Goal: Information Seeking & Learning: Learn about a topic

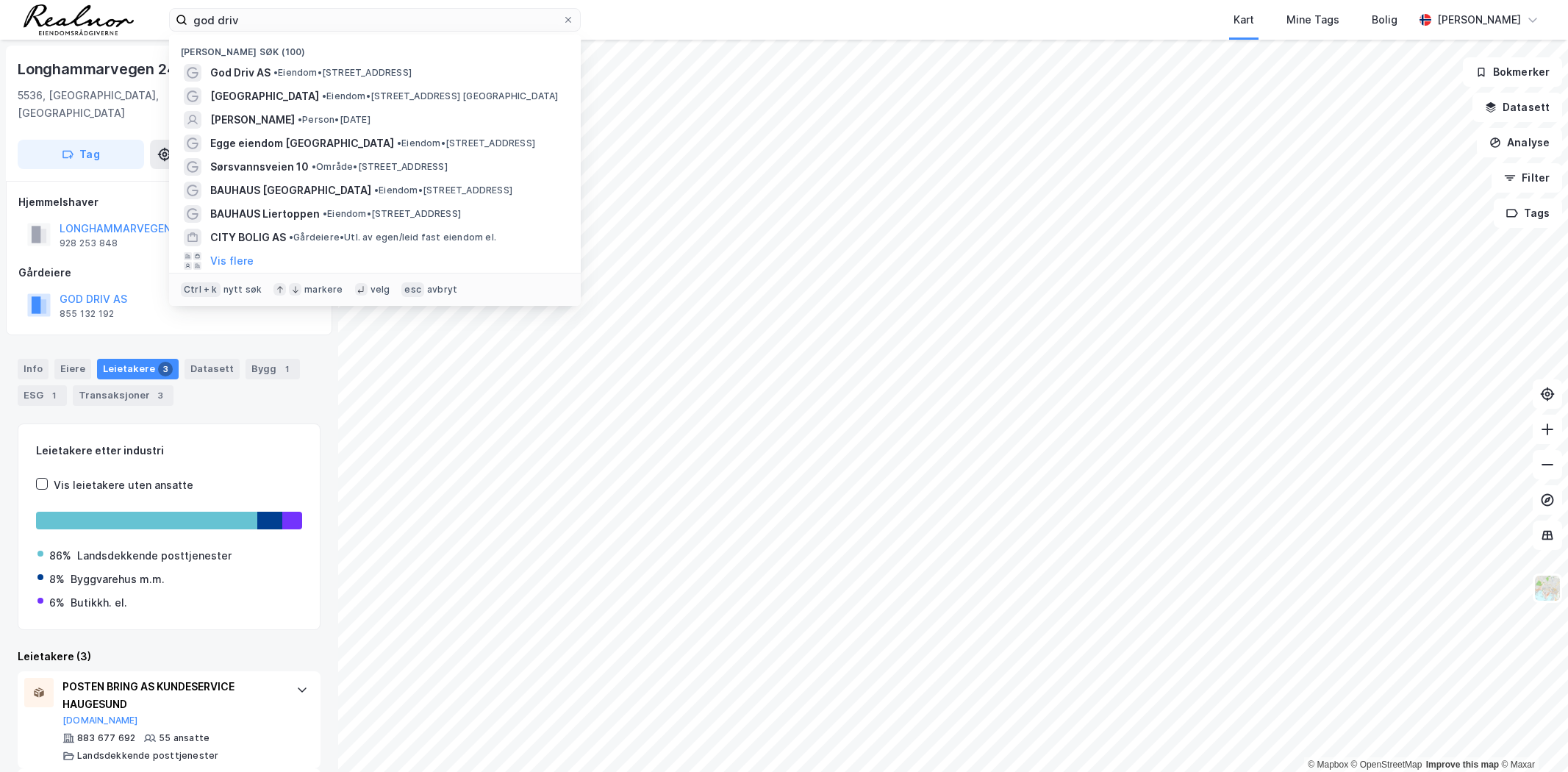
click at [270, 21] on input "god driv" at bounding box center [375, 20] width 375 height 22
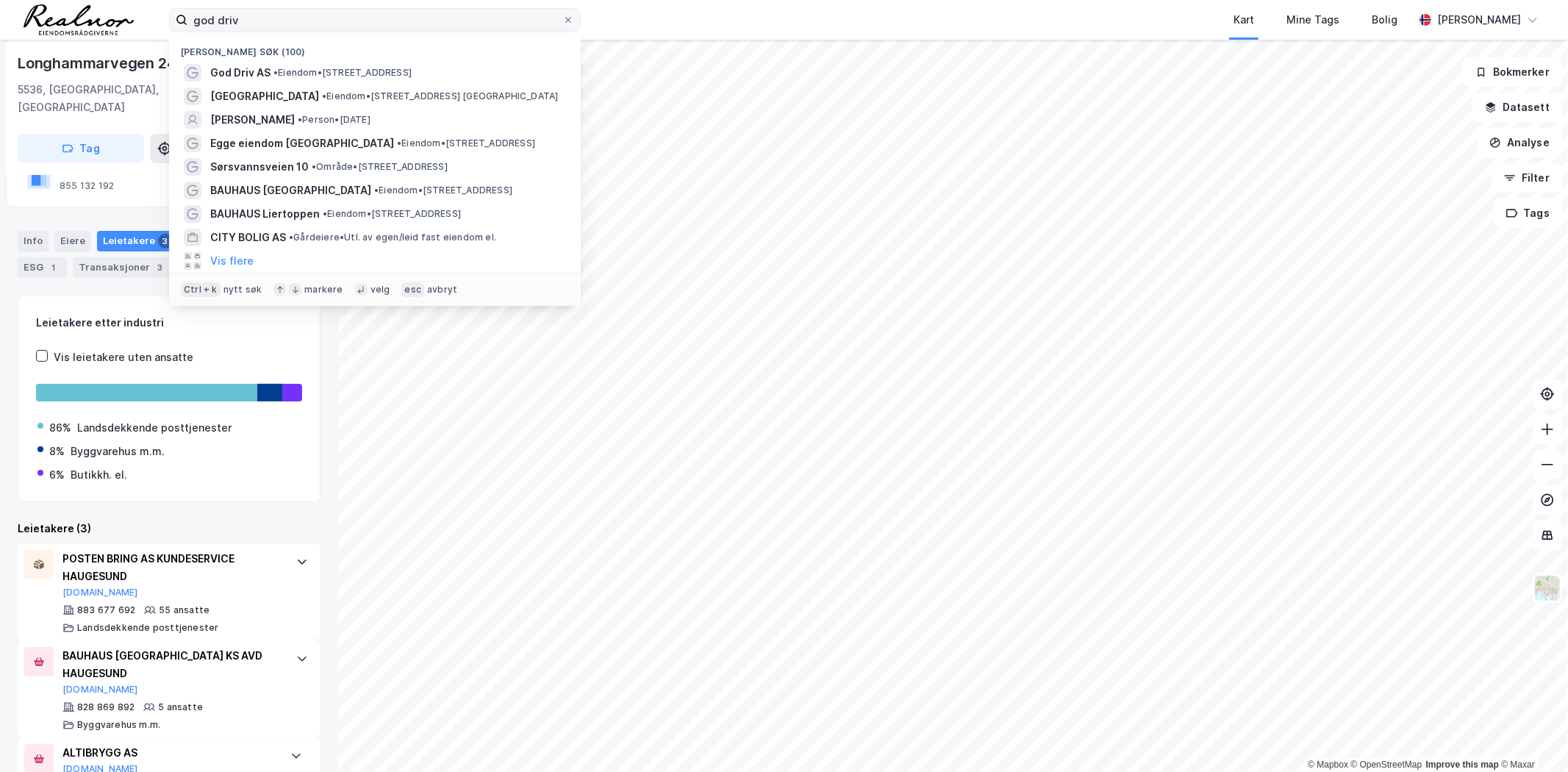
click at [270, 21] on input "god driv" at bounding box center [375, 20] width 375 height 22
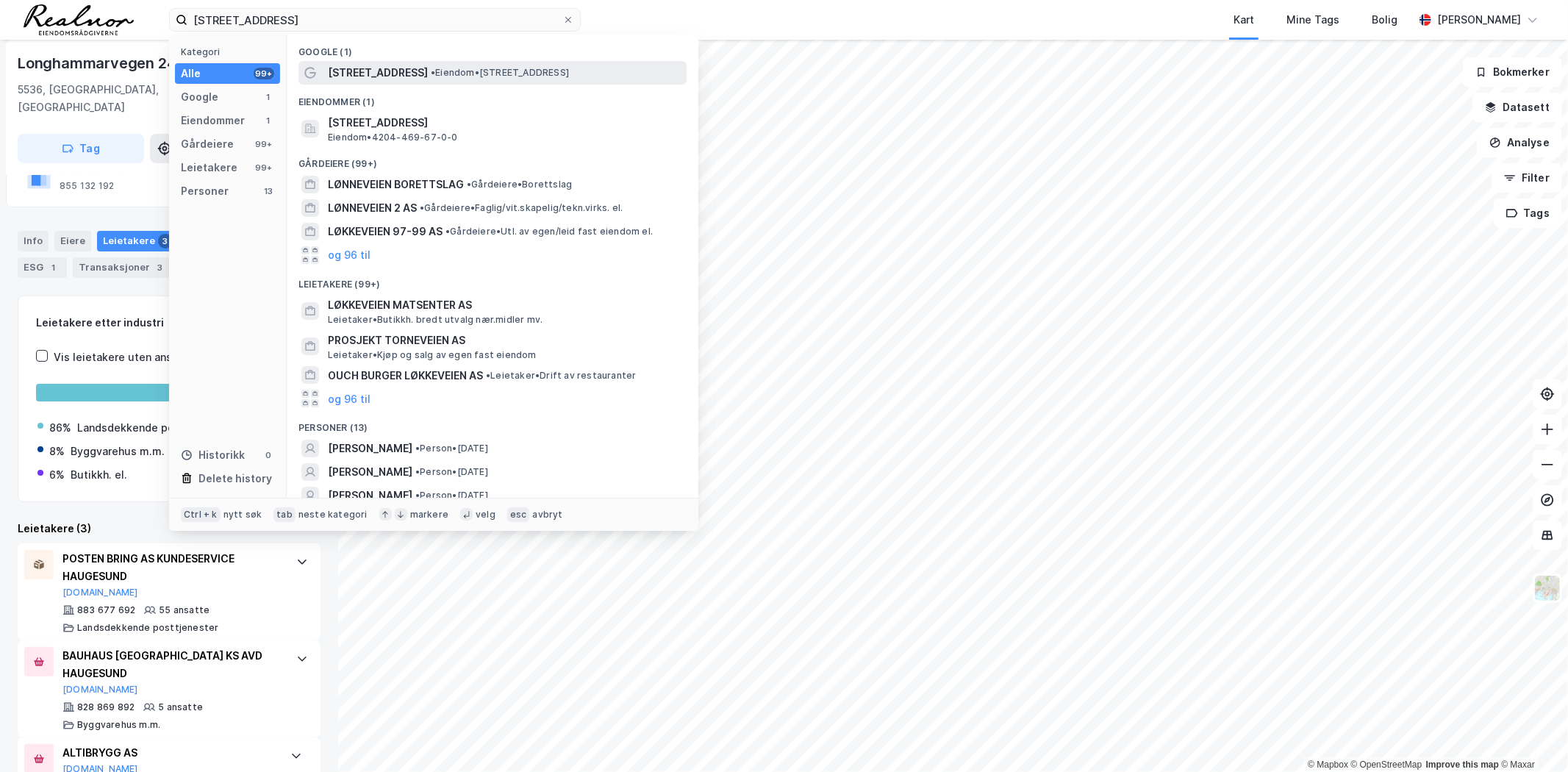
type input "[STREET_ADDRESS]"
click at [409, 76] on div "[STREET_ADDRESS] • Eiendom • [STREET_ADDRESS]" at bounding box center [506, 73] width 356 height 18
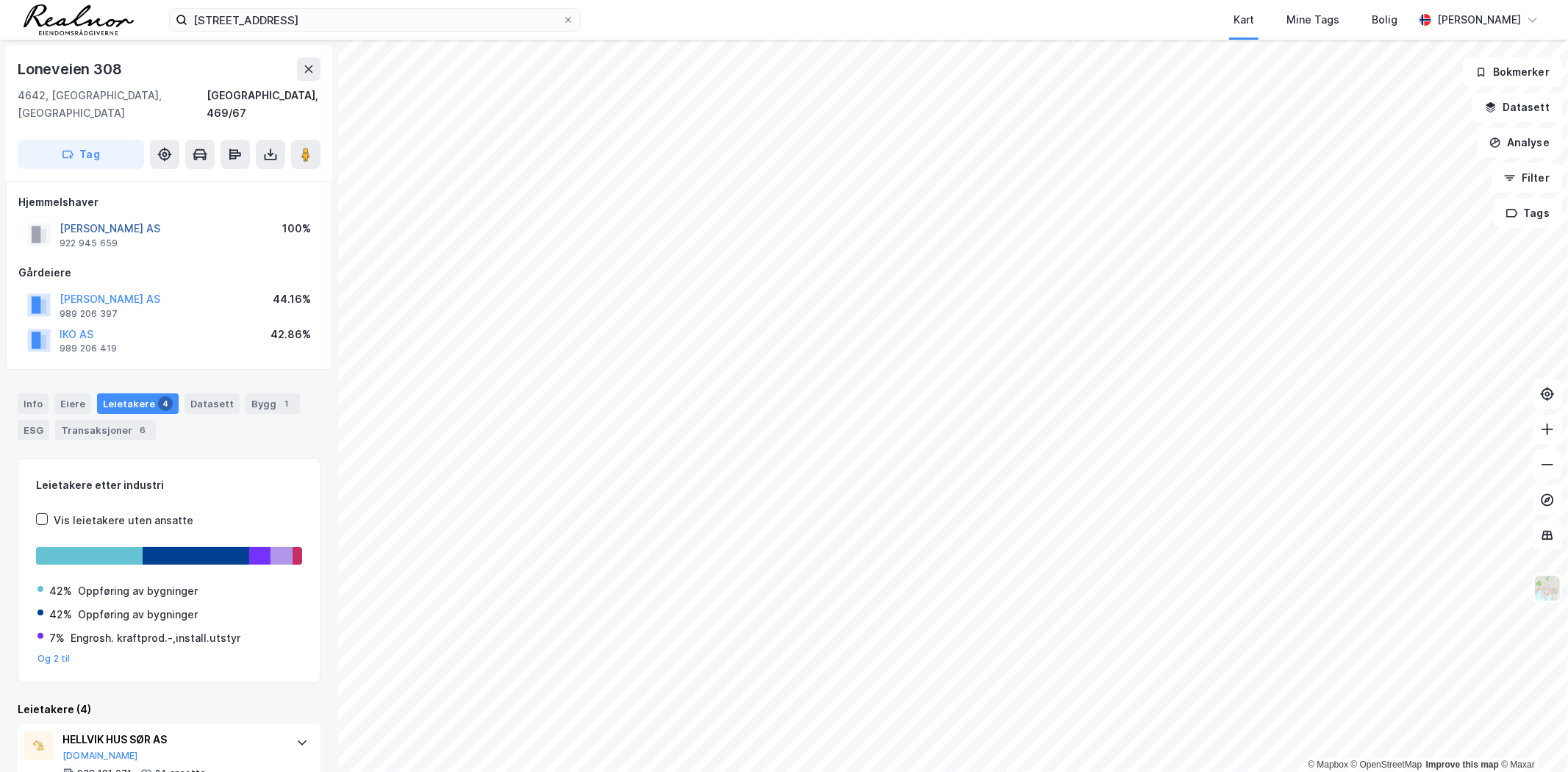
click at [0, 0] on button "[PERSON_NAME] AS" at bounding box center [0, 0] width 0 height 0
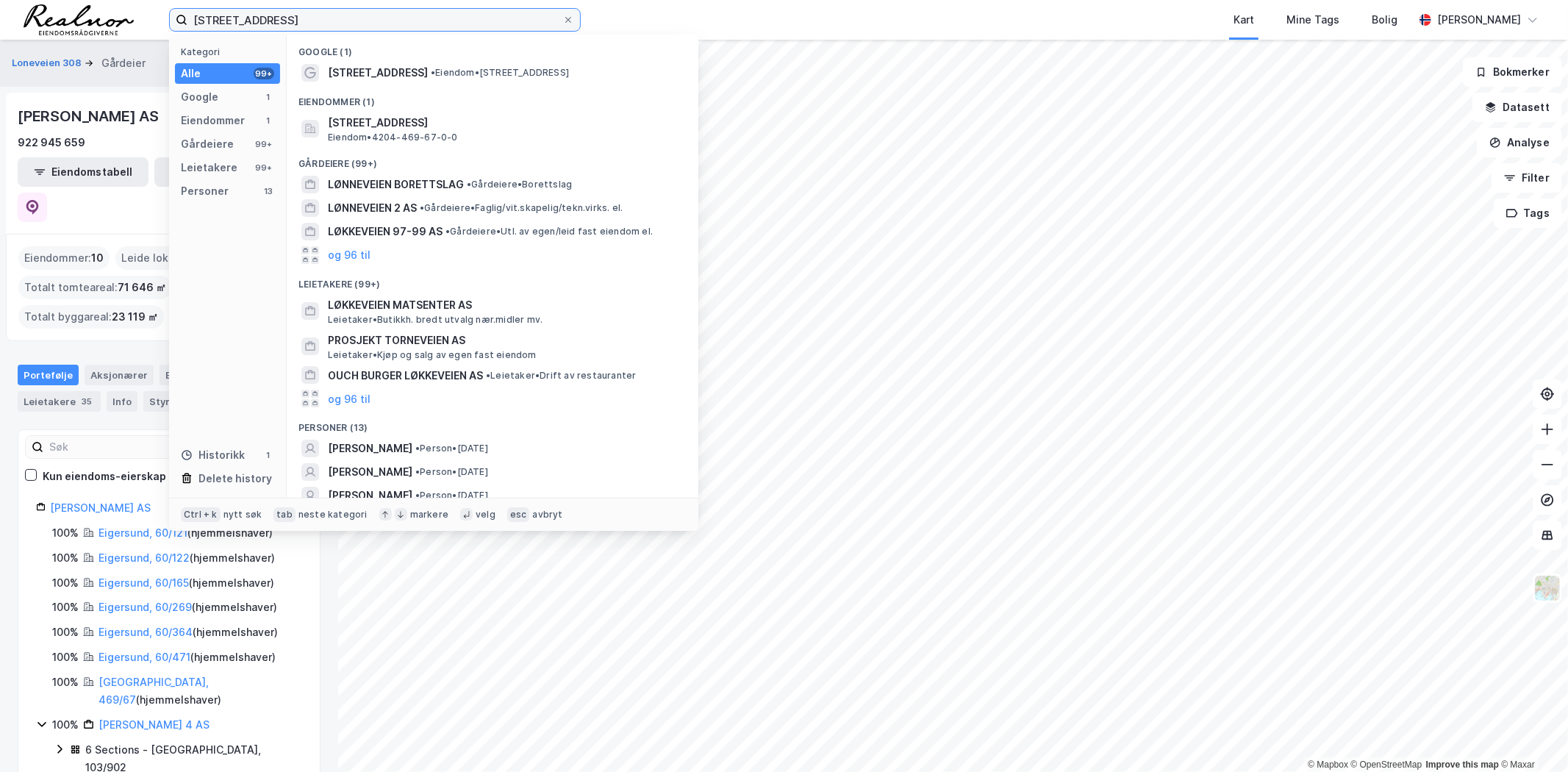
click at [303, 18] on input "[STREET_ADDRESS]" at bounding box center [375, 20] width 375 height 22
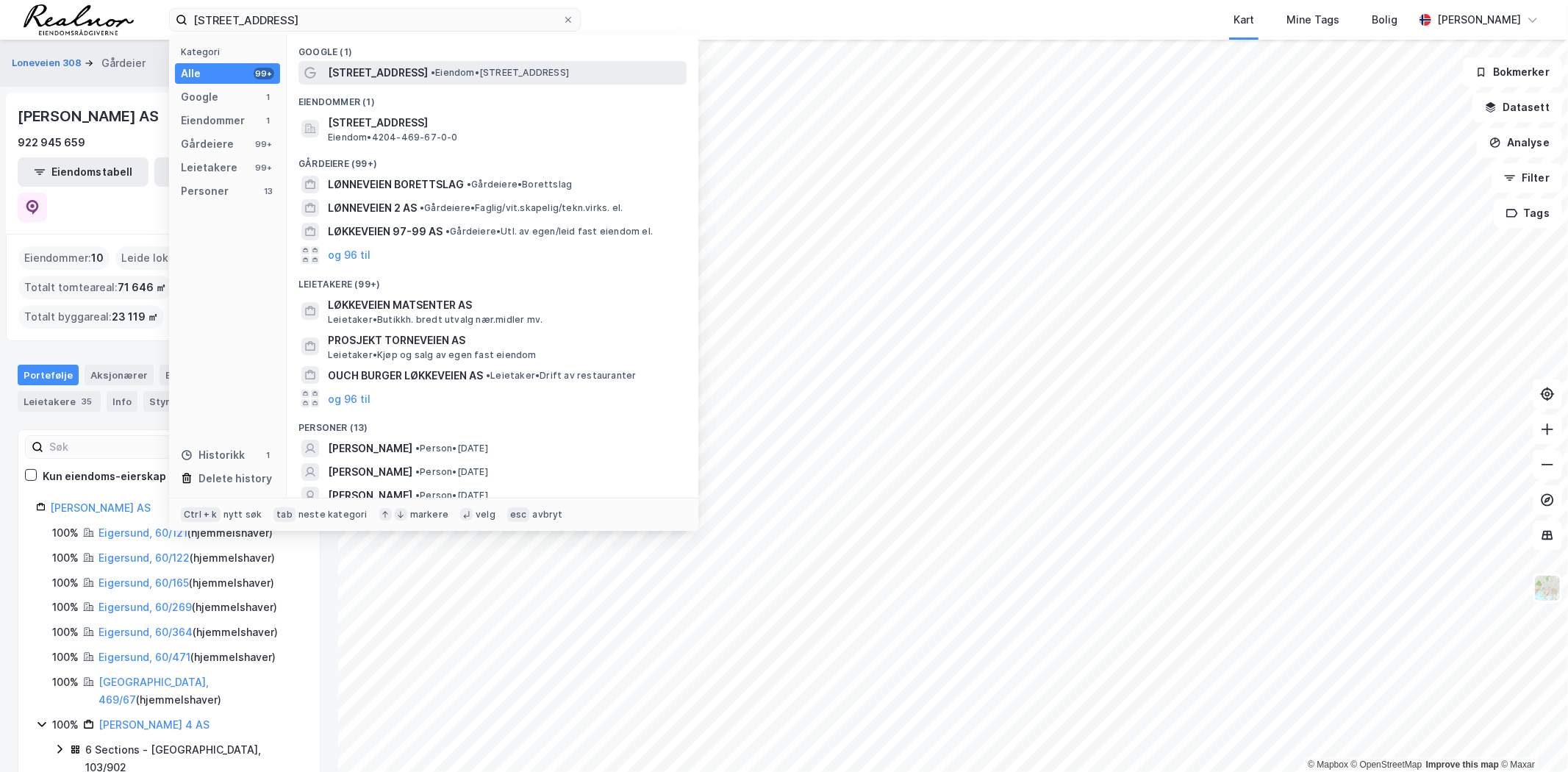
click at [431, 76] on span "•" at bounding box center [433, 73] width 5 height 11
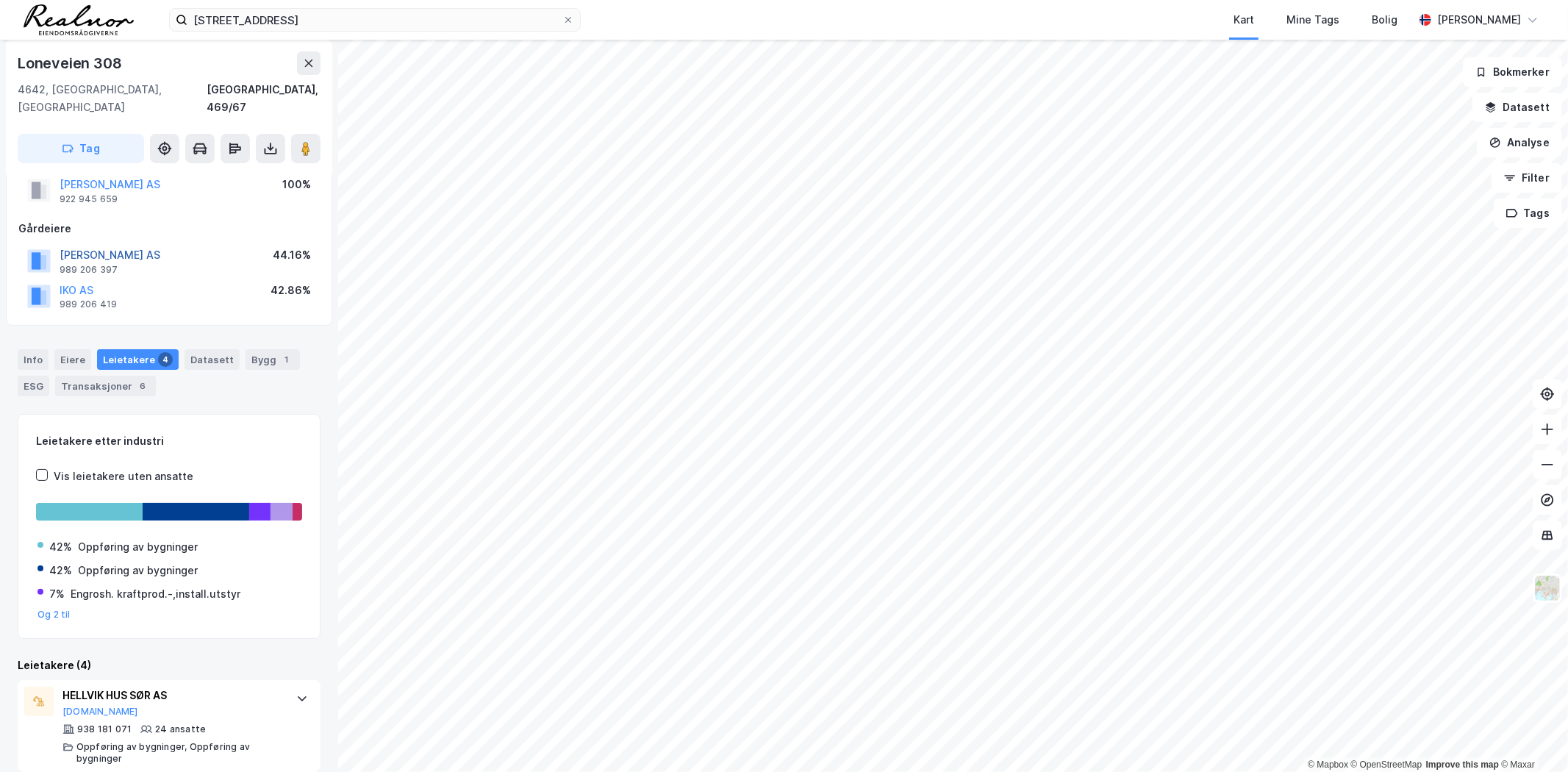
scroll to position [82, 0]
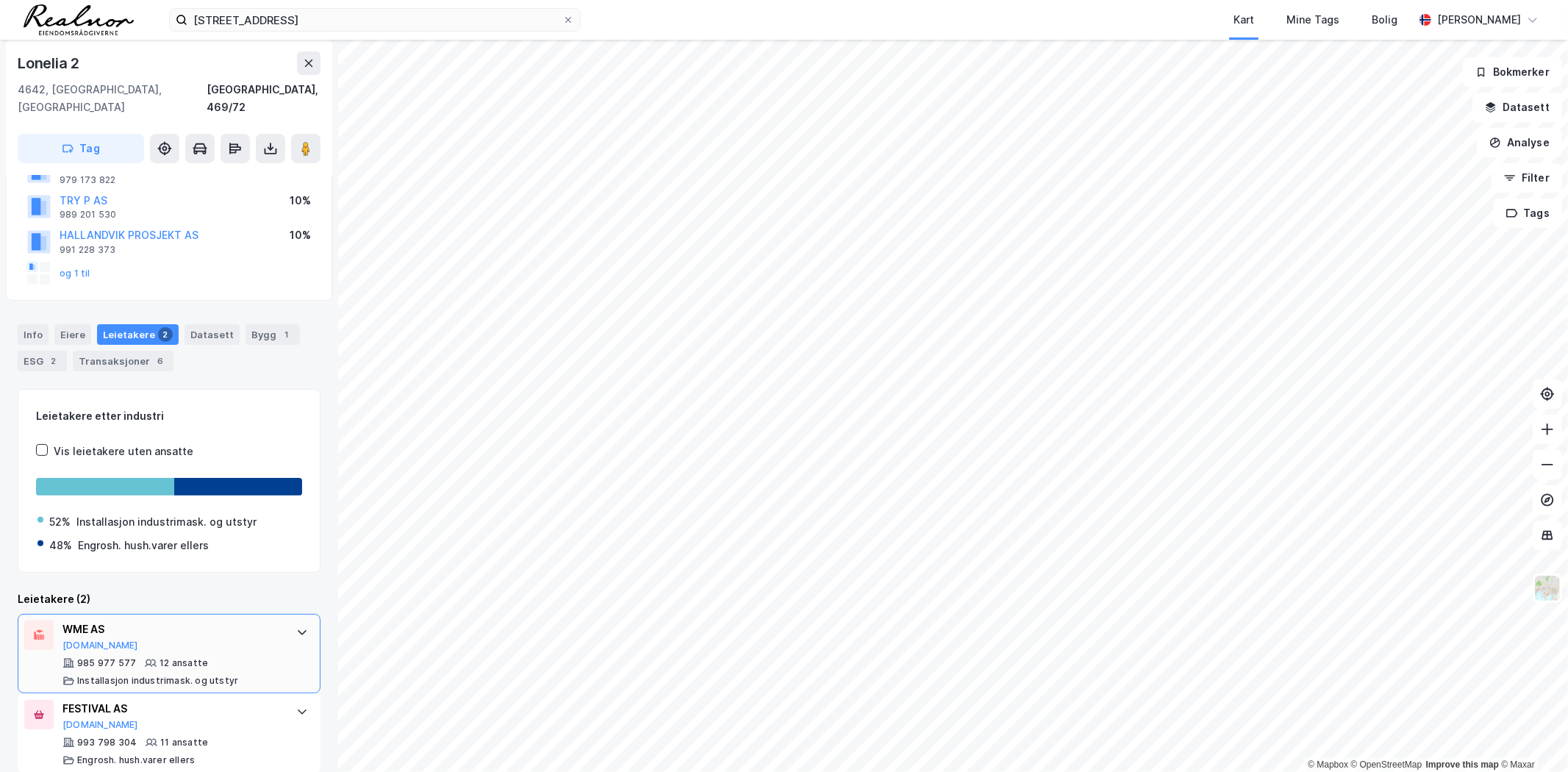
scroll to position [134, 0]
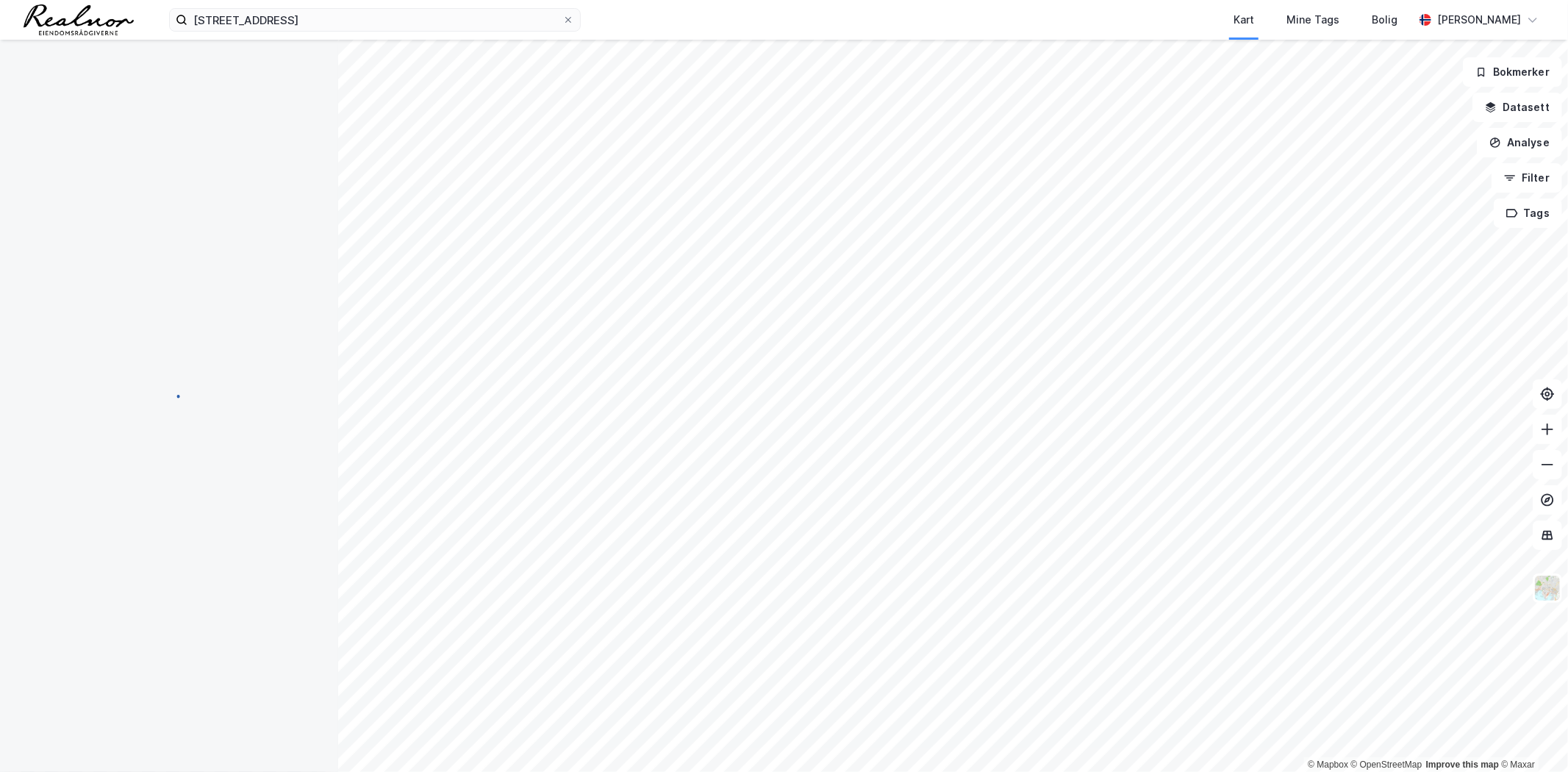
scroll to position [23, 0]
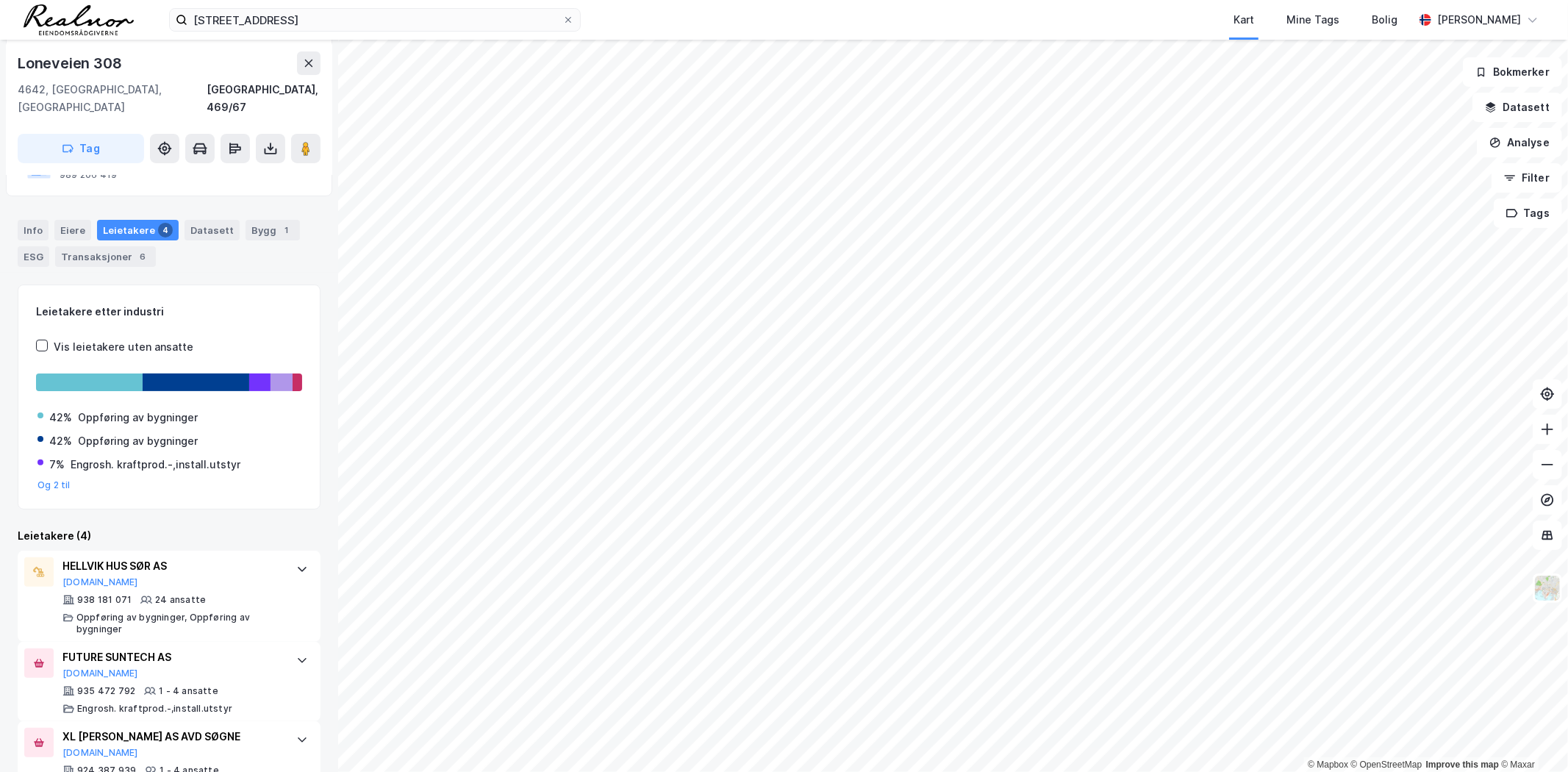
scroll to position [299, 0]
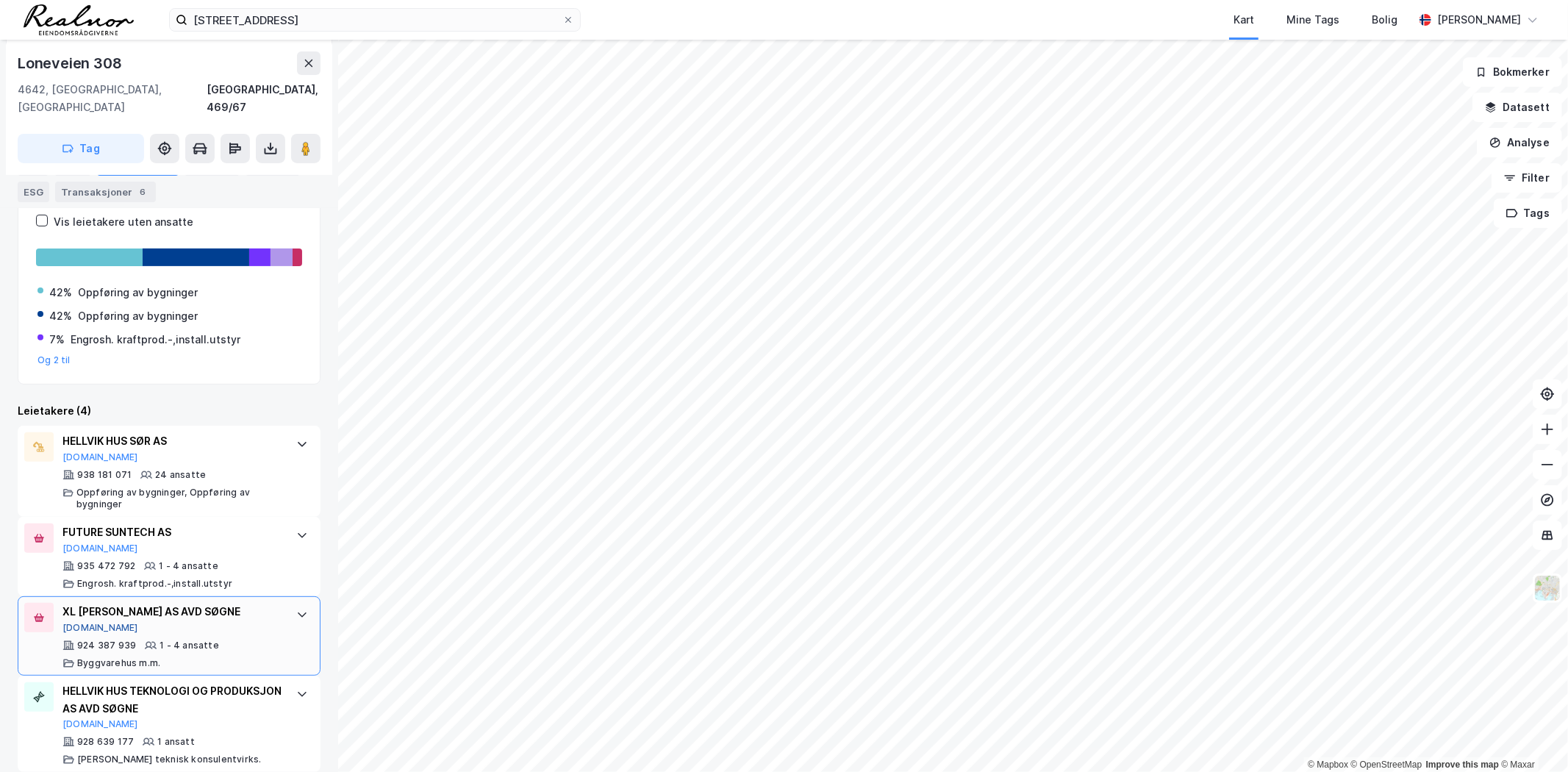
click at [63, 622] on button "[DOMAIN_NAME]" at bounding box center [100, 628] width 76 height 11
